Goal: Check status: Check status

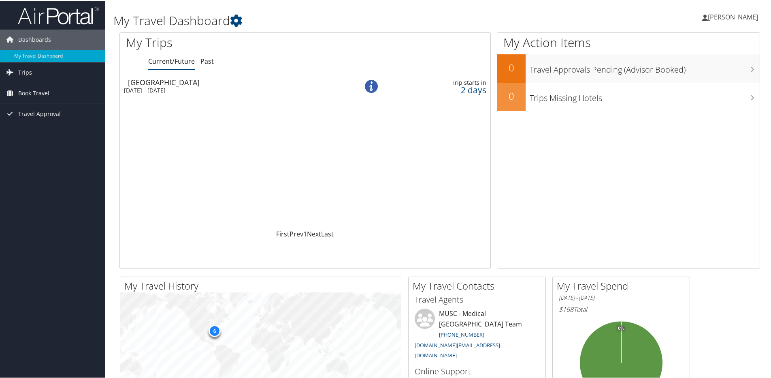
click at [143, 90] on div "[DATE] - [DATE]" at bounding box center [230, 89] width 212 height 7
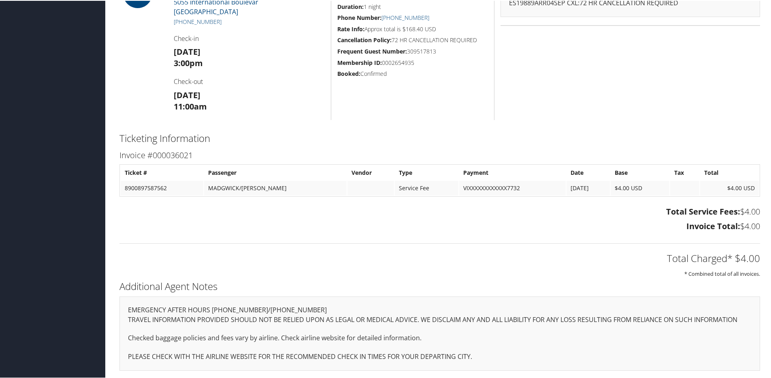
scroll to position [43, 0]
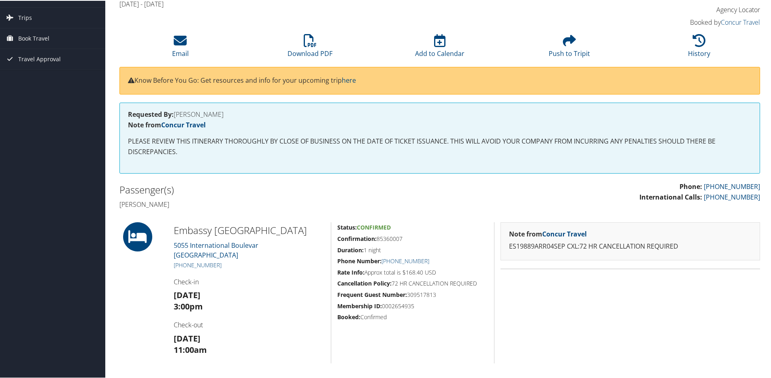
click at [542, 230] on strong "Note from Concur Travel" at bounding box center [548, 232] width 78 height 9
click at [551, 234] on link "Concur Travel" at bounding box center [564, 232] width 45 height 9
drag, startPoint x: 378, startPoint y: 239, endPoint x: 403, endPoint y: 239, distance: 25.1
click at [403, 239] on h5 "Confirmation: 85360007" at bounding box center [412, 238] width 151 height 8
copy h5 "85360007"
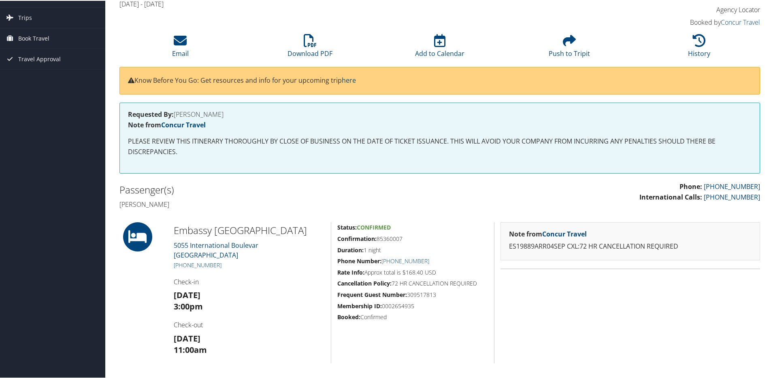
scroll to position [0, 0]
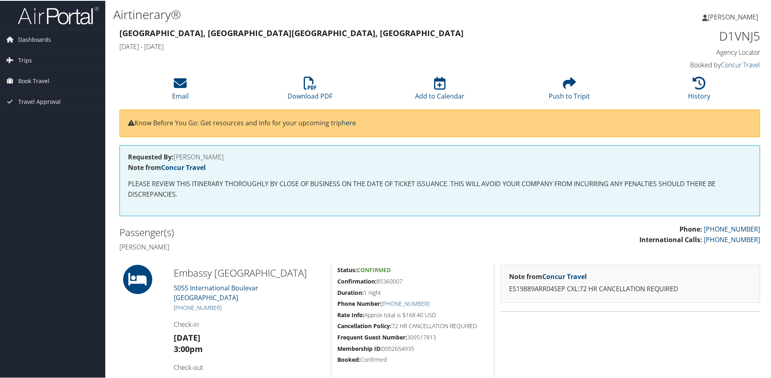
click at [354, 122] on link "here" at bounding box center [349, 121] width 14 height 9
click at [184, 88] on icon at bounding box center [180, 82] width 13 height 13
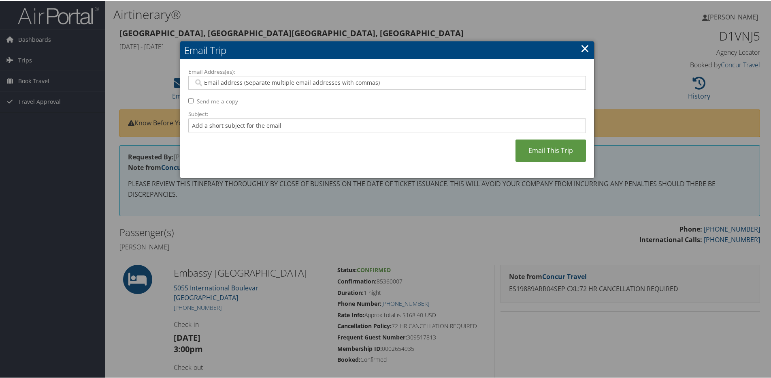
click at [585, 46] on link "×" at bounding box center [584, 47] width 9 height 16
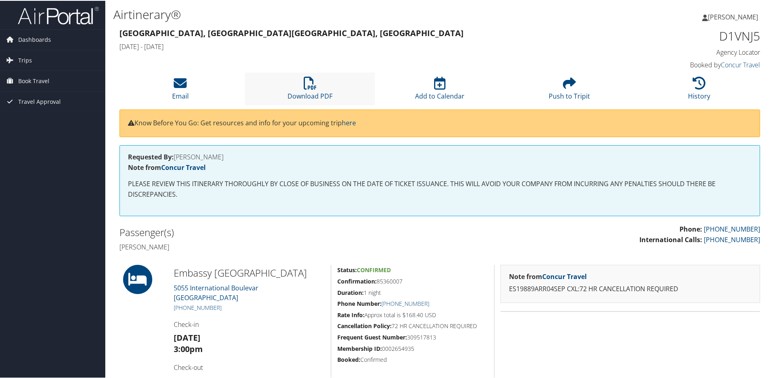
click at [305, 89] on li "Download PDF" at bounding box center [310, 88] width 130 height 33
